Goal: Transaction & Acquisition: Purchase product/service

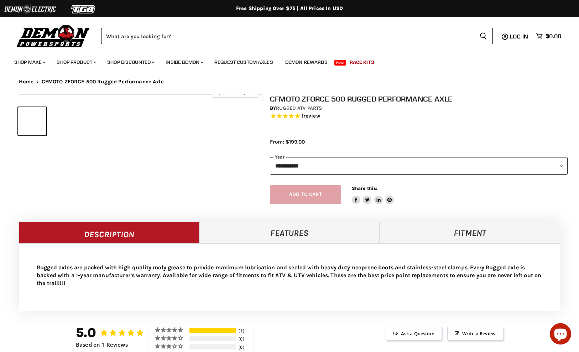
select select "******"
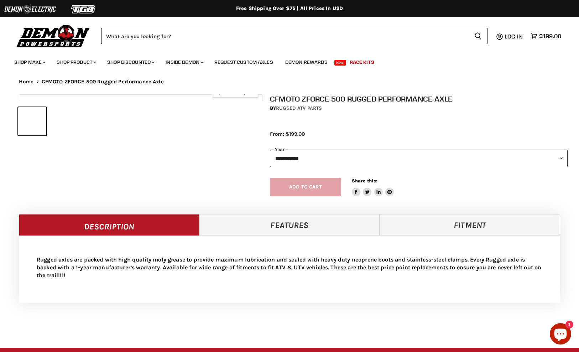
select select "******"
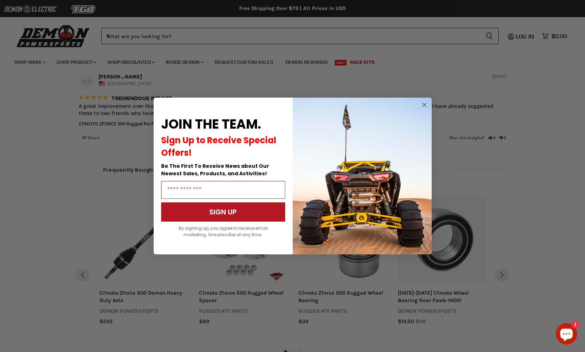
scroll to position [540, 0]
